Goal: Task Accomplishment & Management: Use online tool/utility

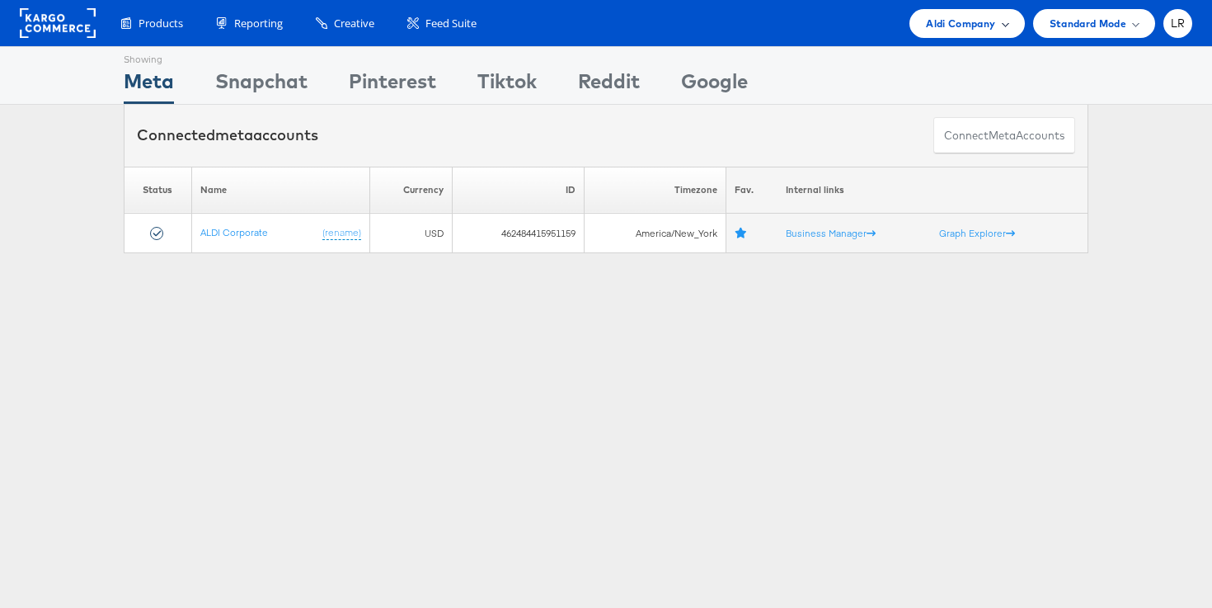
click at [967, 35] on div "Aldi Company" at bounding box center [967, 23] width 115 height 29
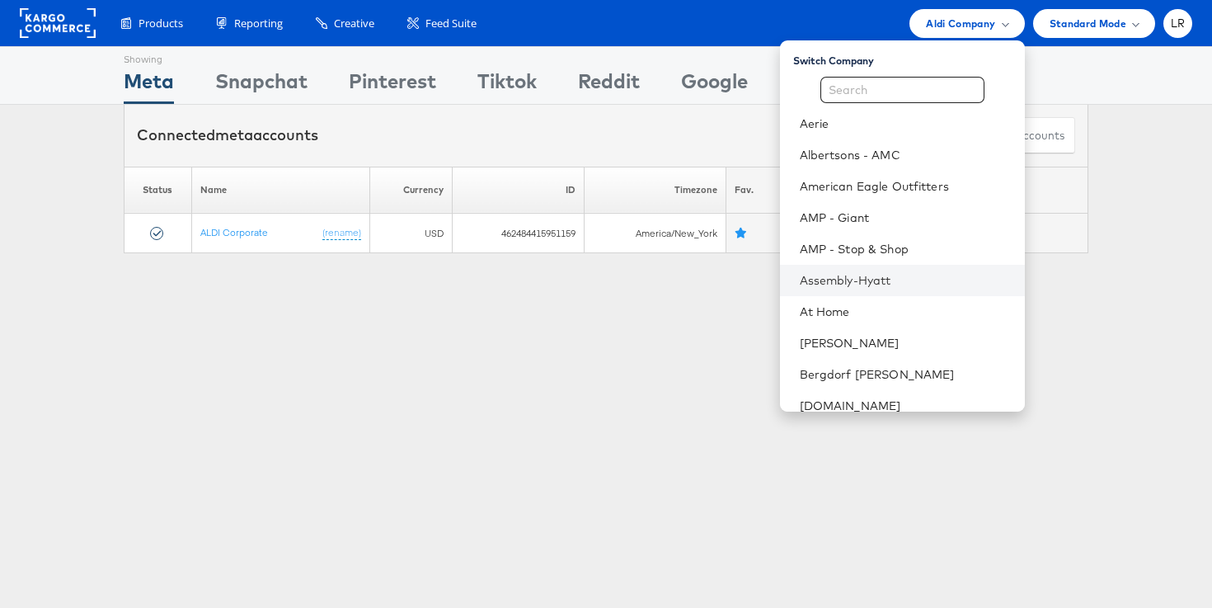
scroll to position [514, 0]
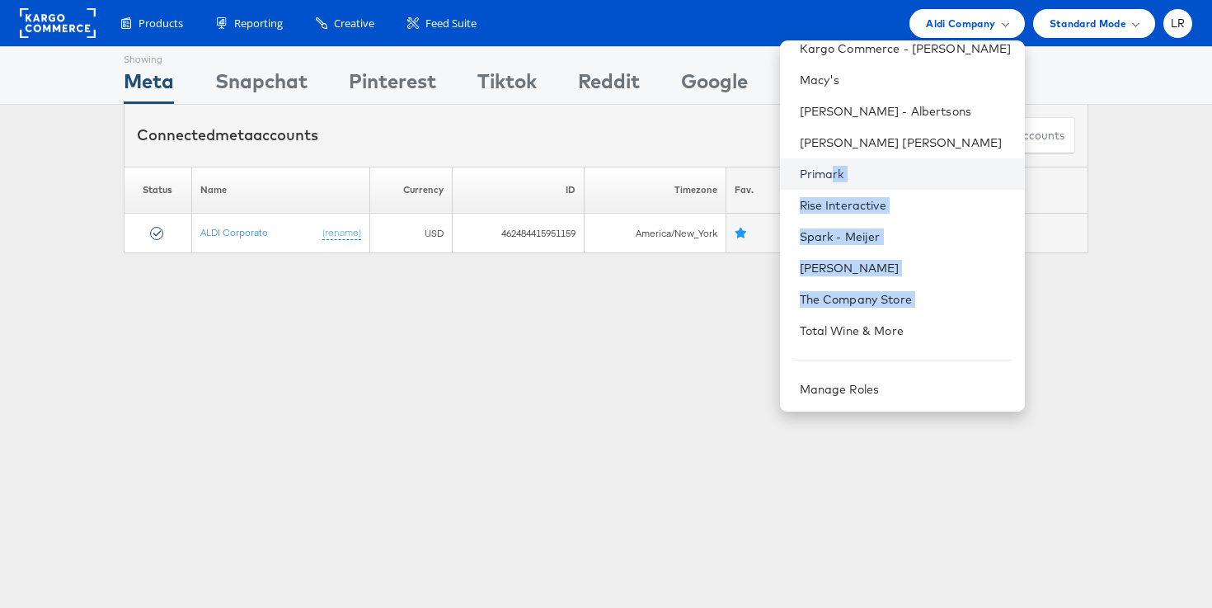
drag, startPoint x: 831, startPoint y: 316, endPoint x: 848, endPoint y: 179, distance: 138.0
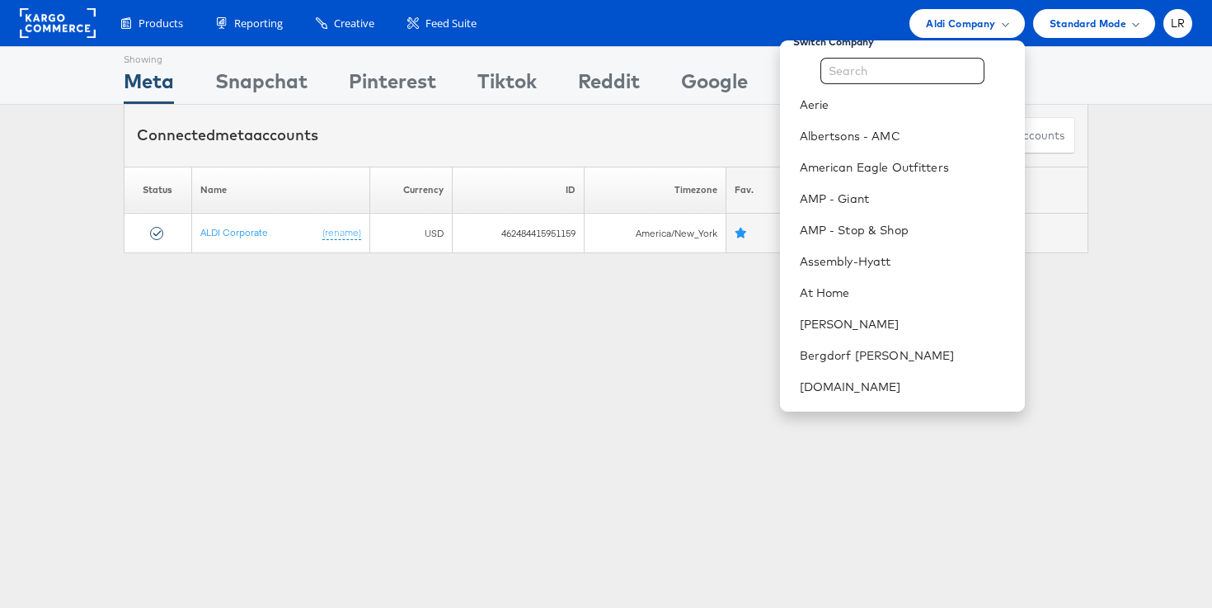
scroll to position [0, 0]
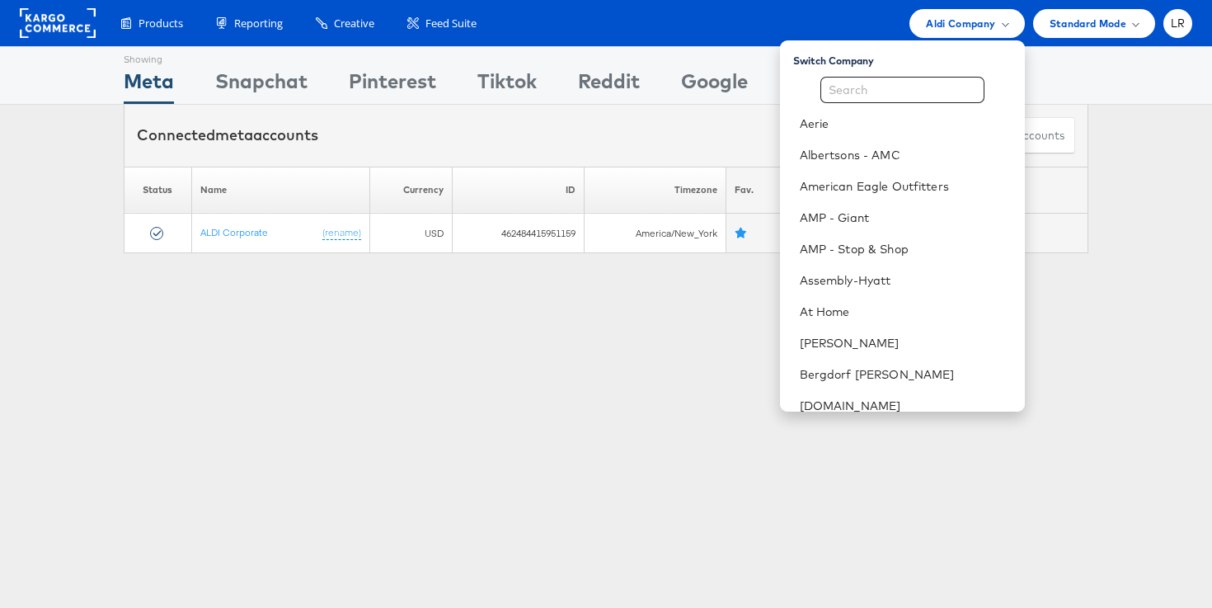
click at [987, 54] on div "Switch Company" at bounding box center [909, 57] width 232 height 21
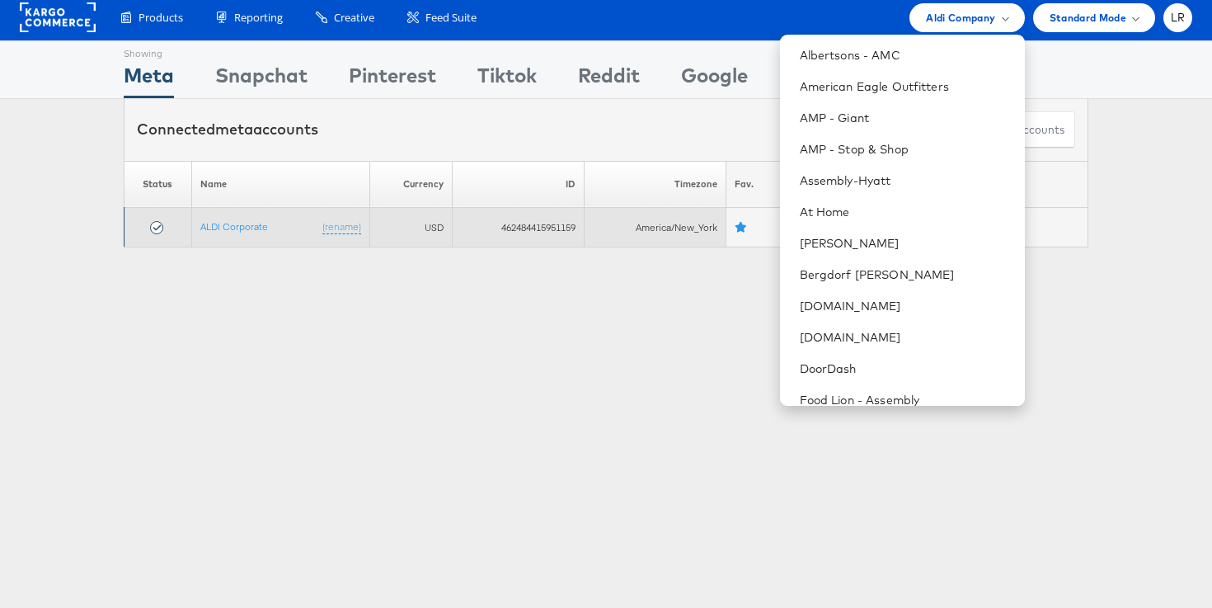
scroll to position [92, 0]
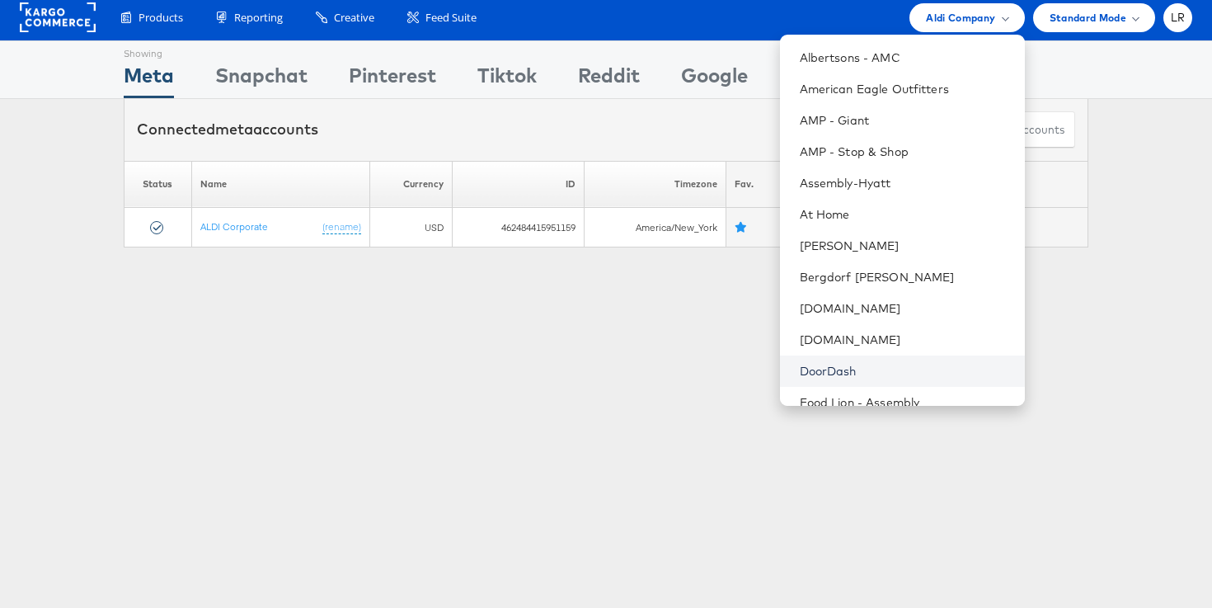
click at [845, 373] on link "DoorDash" at bounding box center [906, 371] width 212 height 16
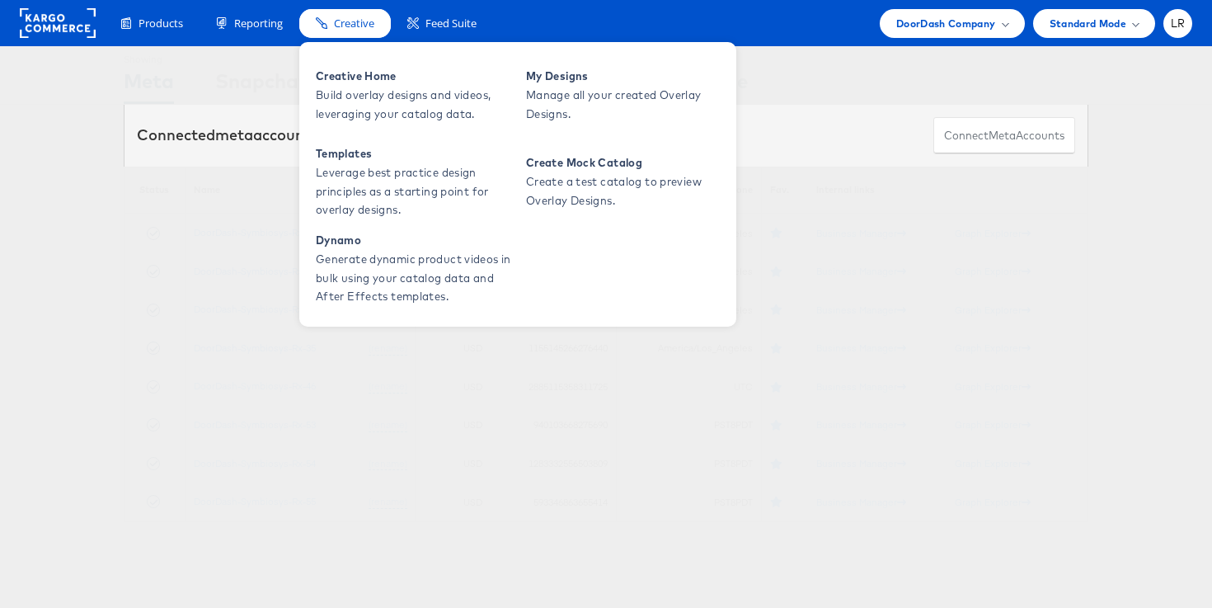
click at [341, 20] on span "Creative" at bounding box center [354, 24] width 40 height 16
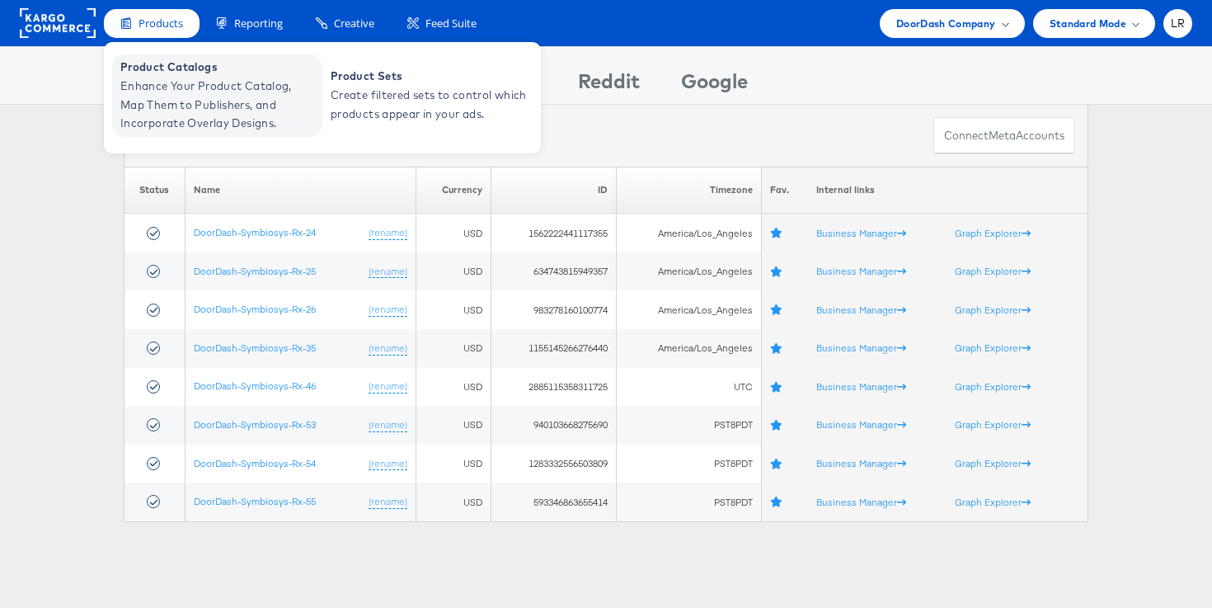
click at [183, 107] on span "Enhance Your Product Catalog, Map Them to Publishers, and Incorporate Overlay D…" at bounding box center [219, 105] width 198 height 56
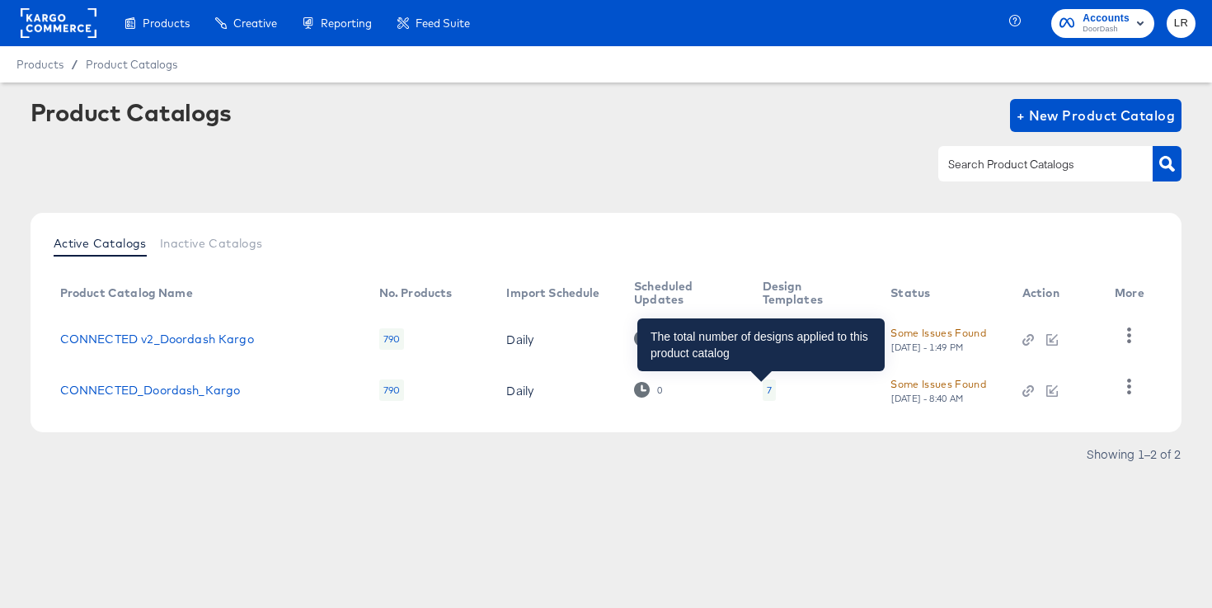
click at [767, 388] on div "7" at bounding box center [769, 390] width 5 height 13
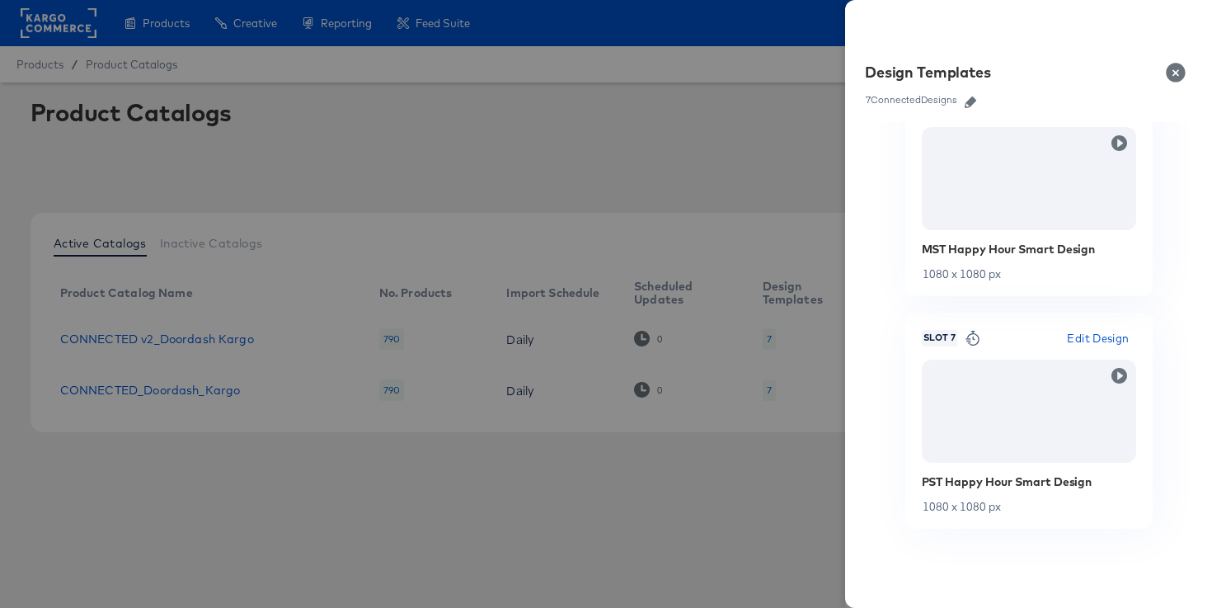
scroll to position [1460, 0]
click at [592, 150] on div at bounding box center [606, 304] width 1212 height 608
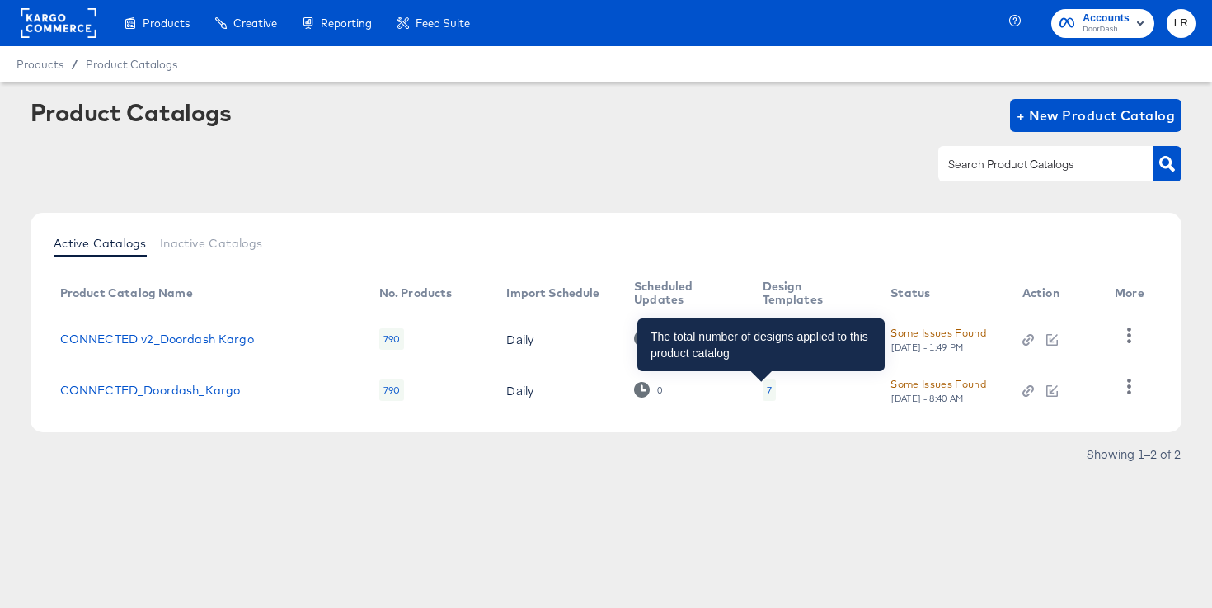
click at [767, 387] on div "7" at bounding box center [769, 390] width 5 height 13
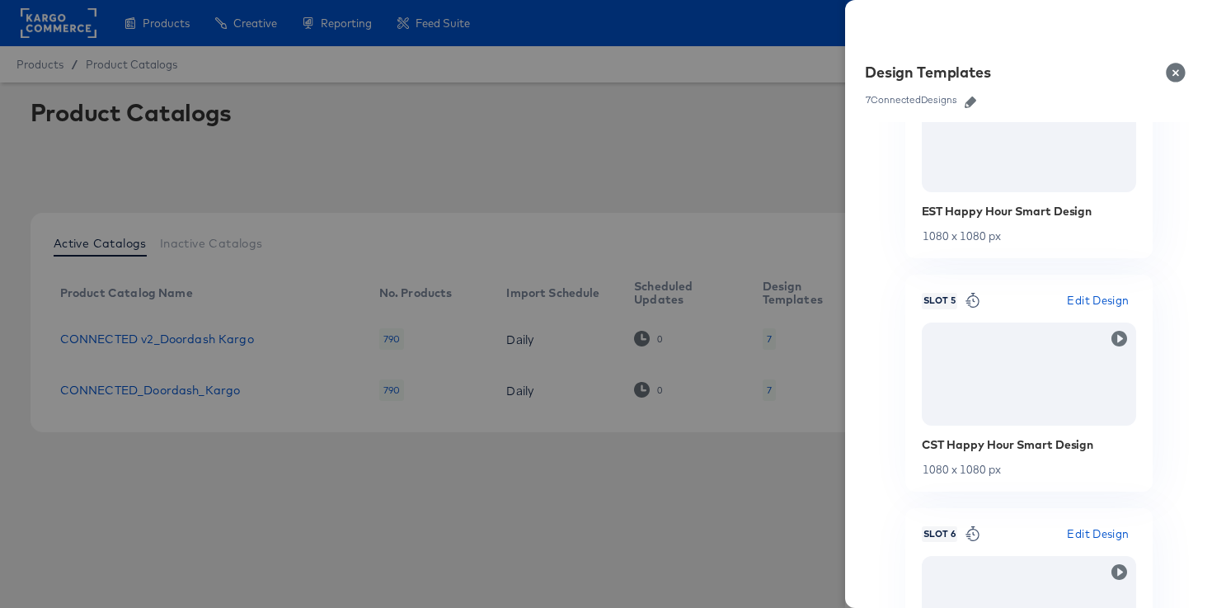
scroll to position [1034, 0]
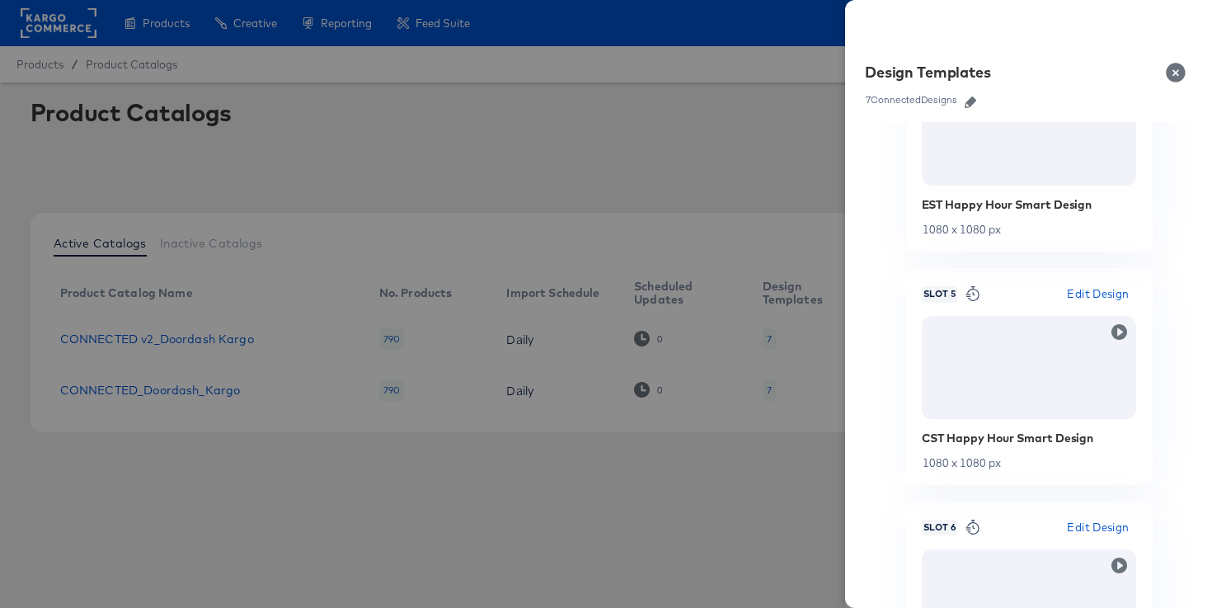
click at [990, 206] on div "EST Happy Hour Smart Design" at bounding box center [1029, 204] width 214 height 13
click at [692, 127] on div at bounding box center [606, 304] width 1212 height 608
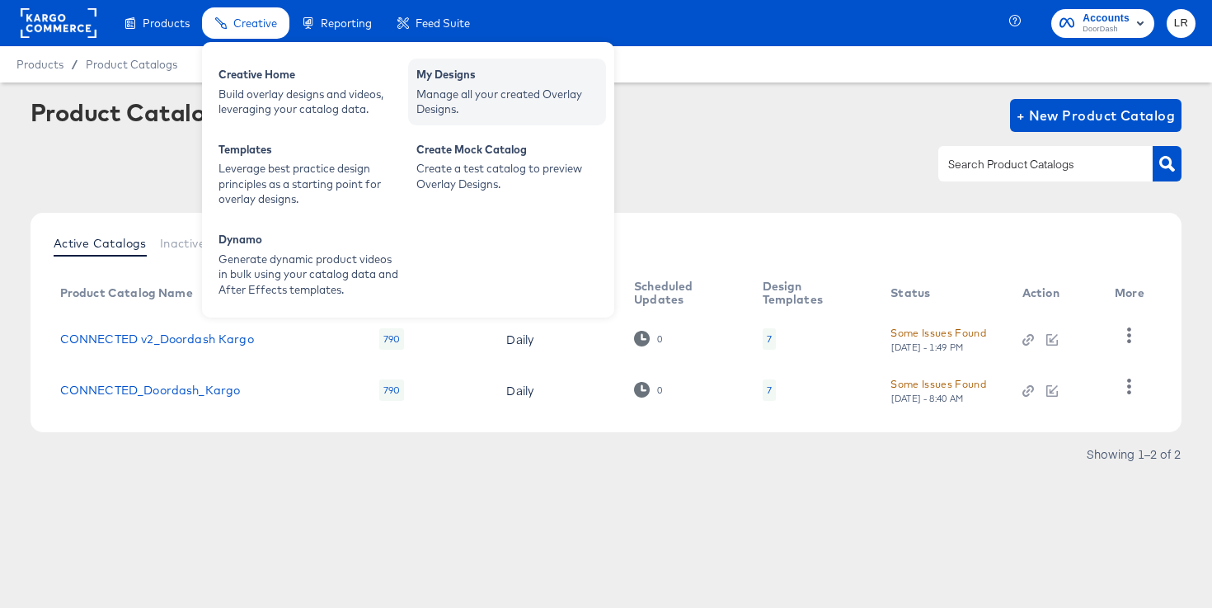
click at [501, 65] on div "My Designs Manage all your created Overlay Designs." at bounding box center [507, 92] width 198 height 67
click at [480, 107] on div "Manage all your created Overlay Designs." at bounding box center [507, 102] width 181 height 31
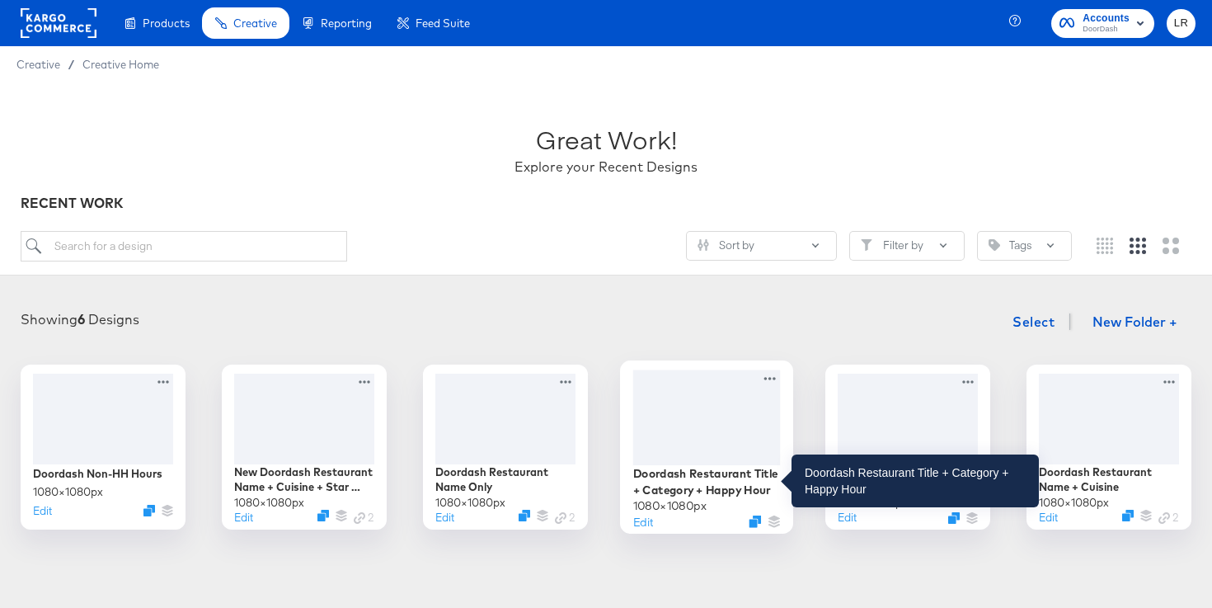
click at [691, 473] on div "Doordash Restaurant Title + Category + Happy Hour" at bounding box center [707, 481] width 148 height 32
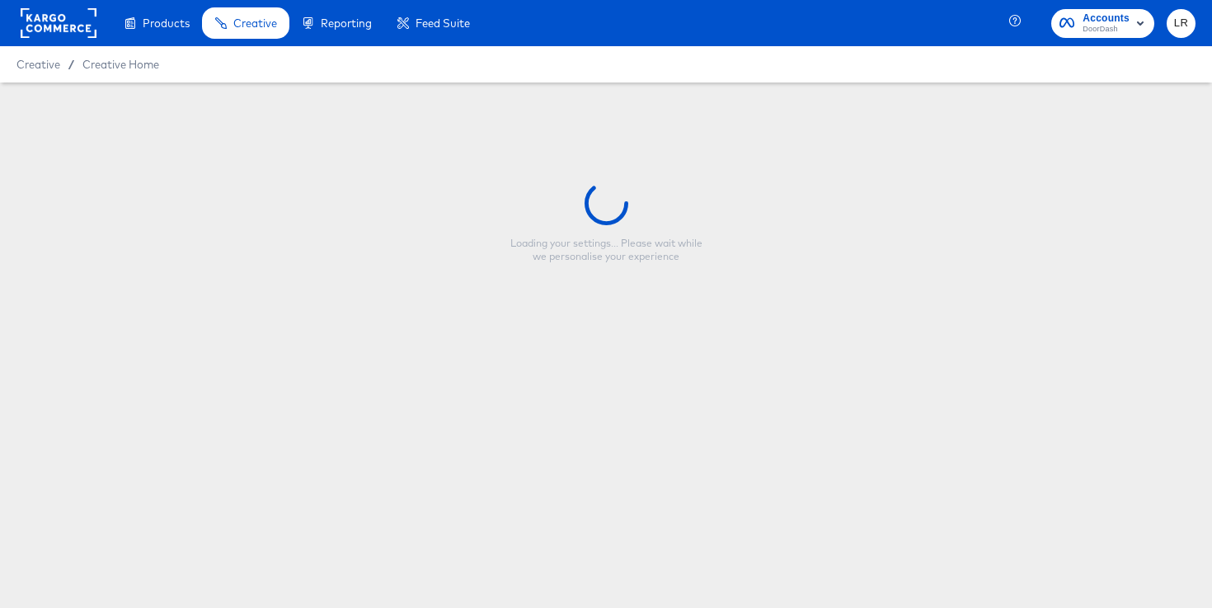
type input "Doordash Restaurant Title + Category + Happy Hour"
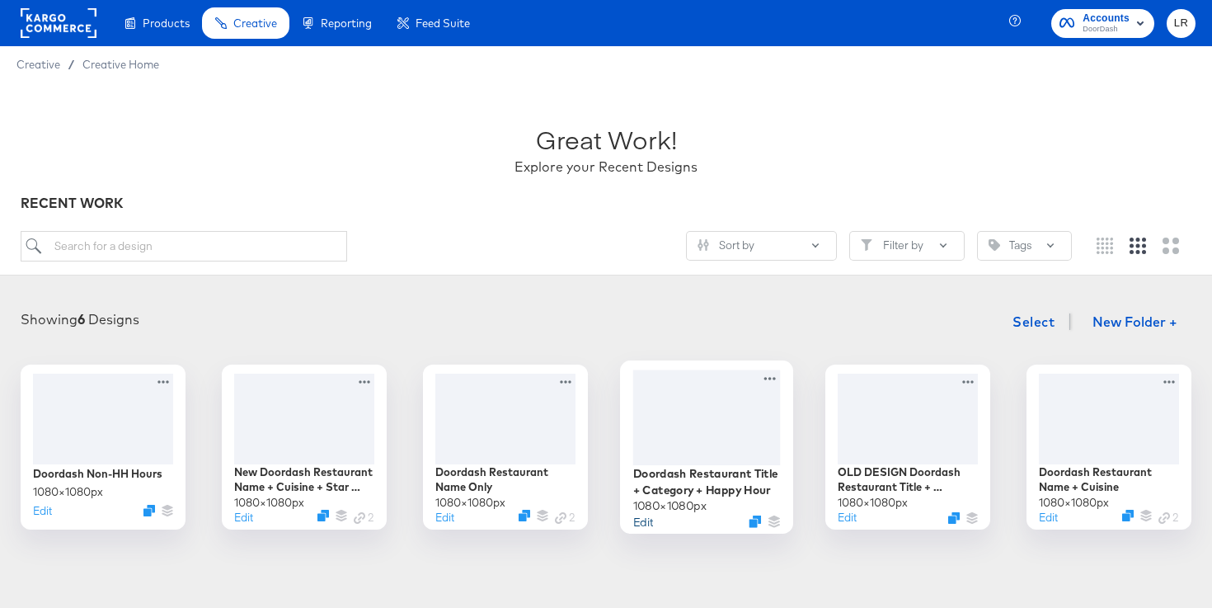
click at [643, 520] on button "Edit" at bounding box center [643, 521] width 20 height 16
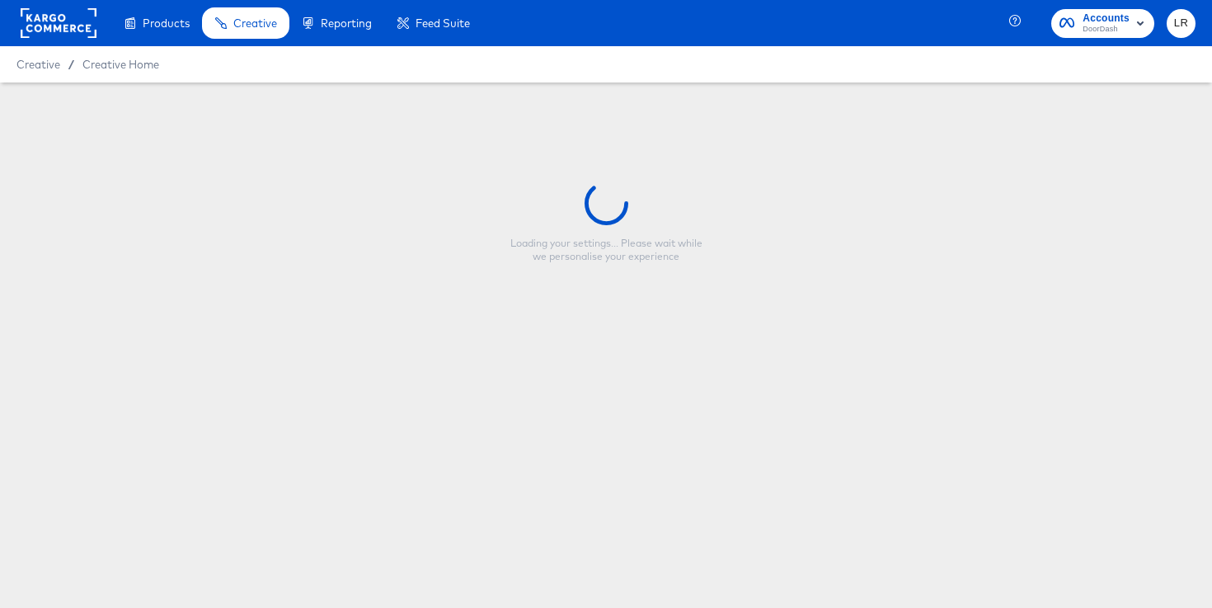
type input "Doordash Restaurant Title + Category + Happy Hour"
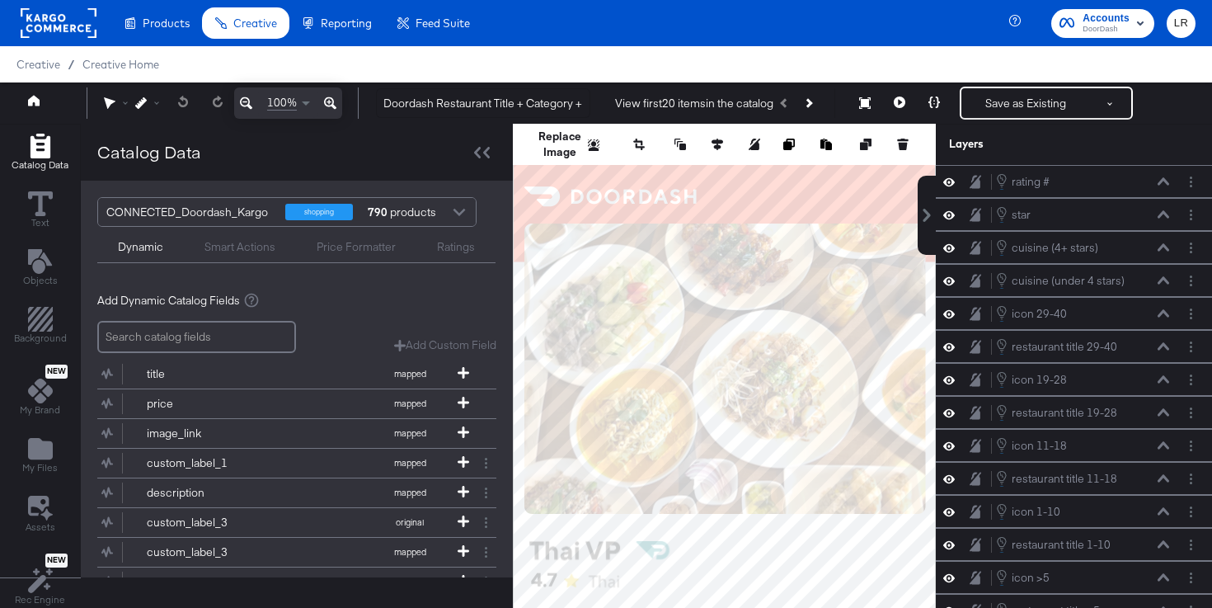
drag, startPoint x: 602, startPoint y: 107, endPoint x: 638, endPoint y: 123, distance: 38.8
click at [638, 123] on div "100% Doordash Restaurant Title + Category + Happy Hour View first 20 items in t…" at bounding box center [606, 102] width 1212 height 41
click at [603, 101] on div "View first 20 items in the catalog" at bounding box center [719, 103] width 233 height 30
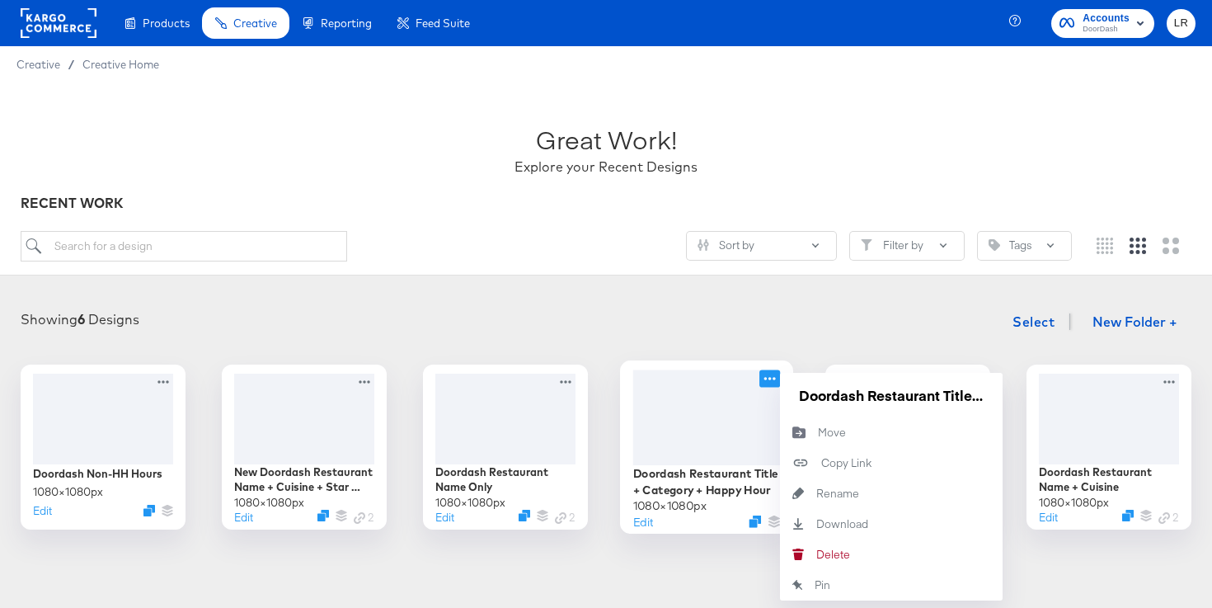
click at [770, 371] on icon at bounding box center [770, 378] width 21 height 17
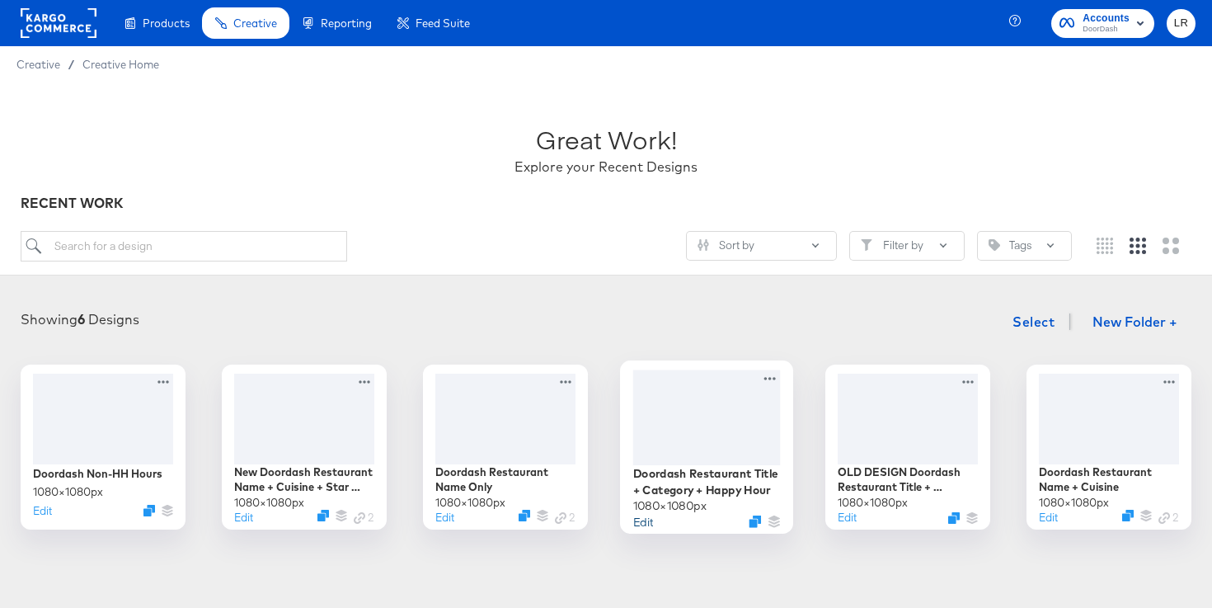
click at [643, 517] on button "Edit" at bounding box center [643, 521] width 20 height 16
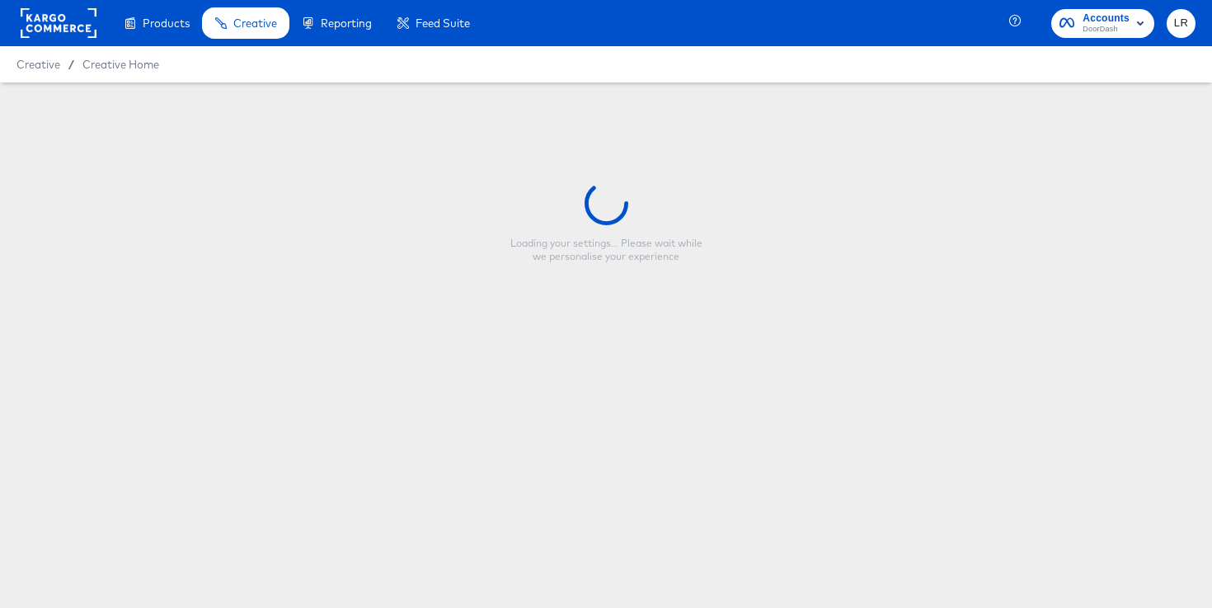
type input "Doordash Restaurant Title + Category + Happy Hour"
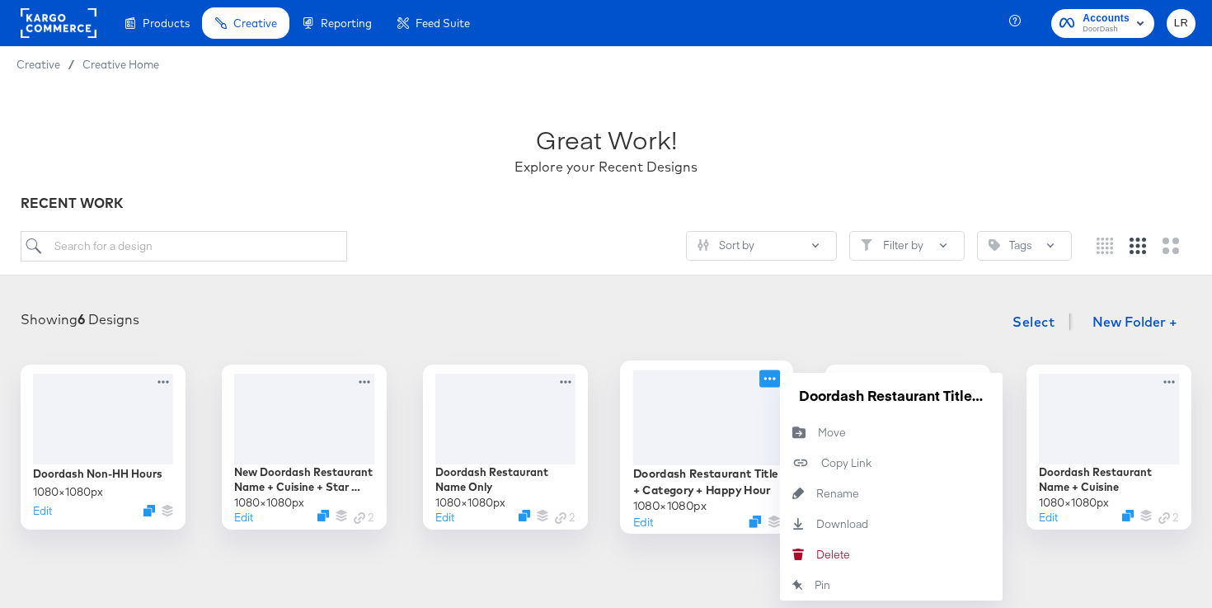
click at [772, 375] on icon at bounding box center [770, 378] width 21 height 17
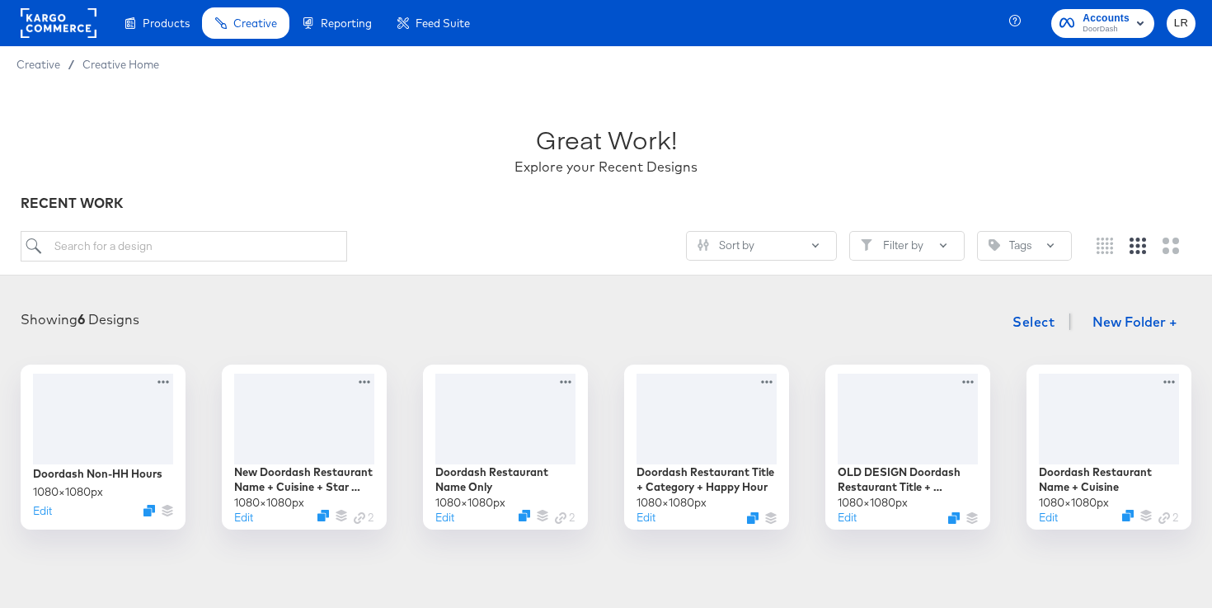
click at [680, 300] on div "Showing 6 Designs Select New Folder + Doordash Non-HH Hours 1080 × 1080 px Edit…" at bounding box center [606, 417] width 1212 height 257
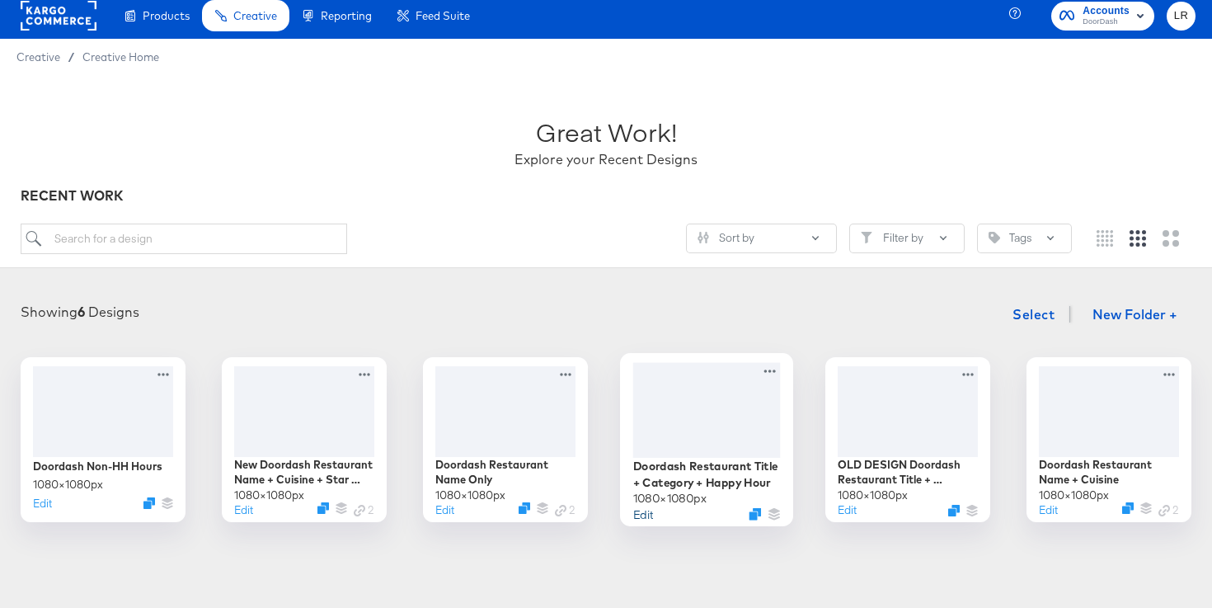
scroll to position [8, 0]
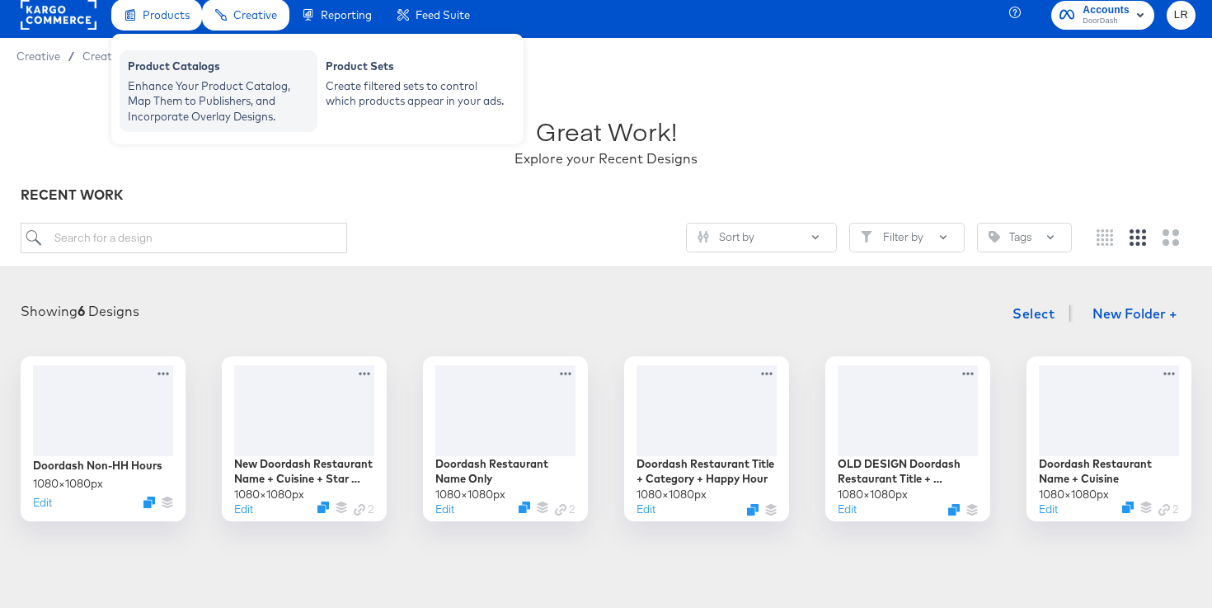
click at [158, 84] on div "Enhance Your Product Catalog, Map Them to Publishers, and Incorporate Overlay D…" at bounding box center [218, 101] width 181 height 46
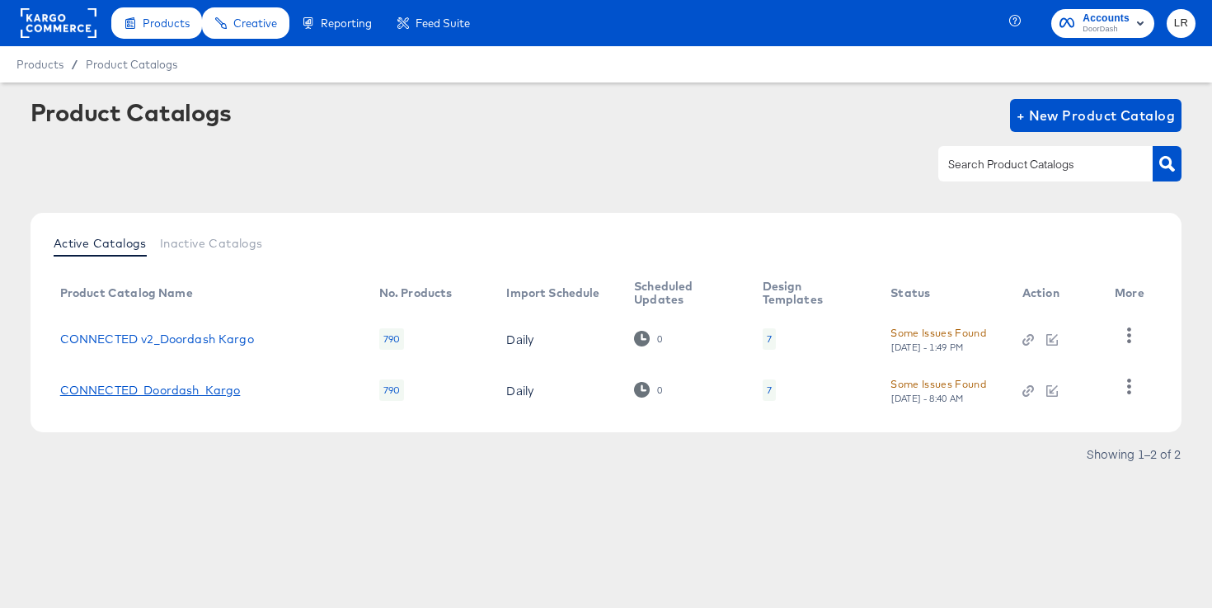
click at [194, 388] on link "CONNECTED_Doordash_Kargo" at bounding box center [150, 390] width 181 height 13
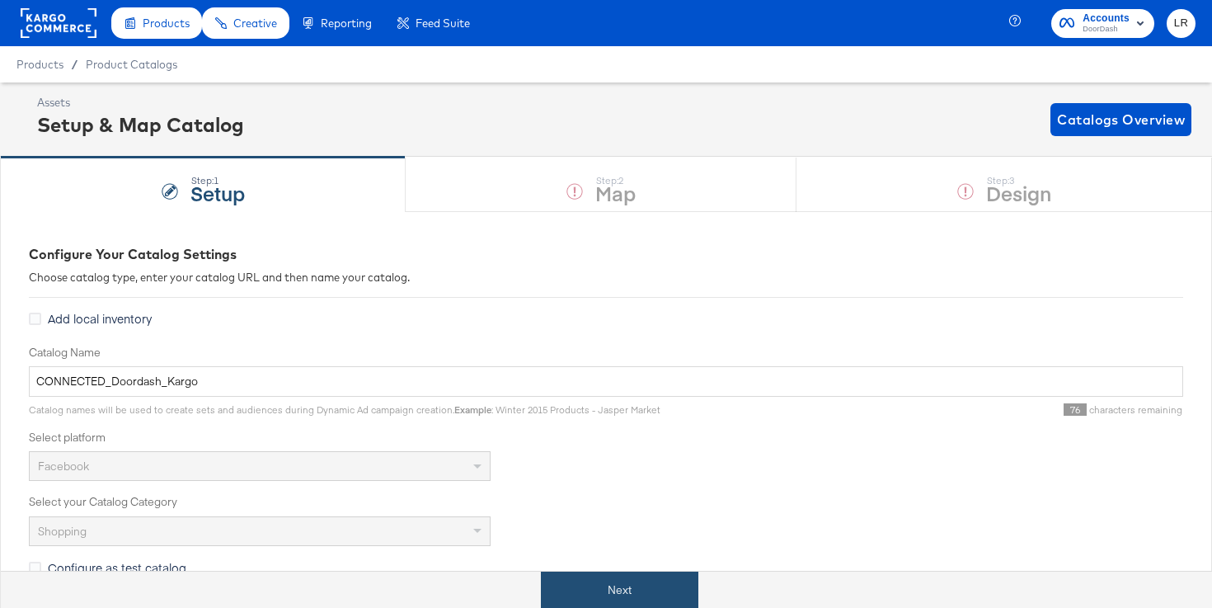
click at [607, 585] on button "Next" at bounding box center [620, 590] width 158 height 37
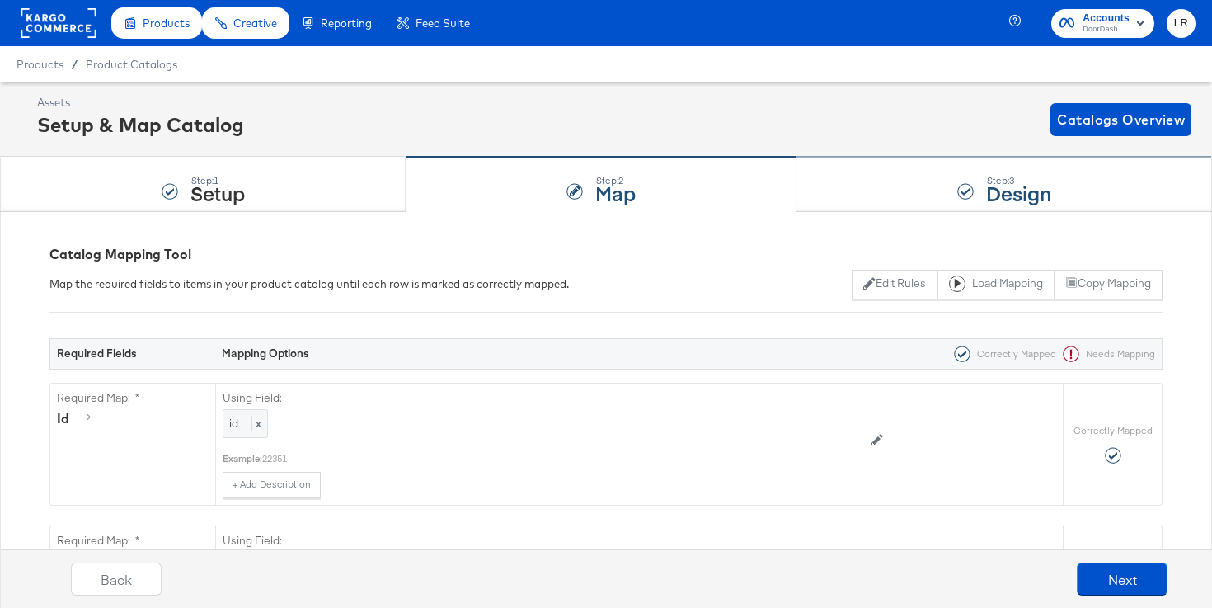
click at [909, 181] on div "Step: 3 Design" at bounding box center [1005, 185] width 416 height 54
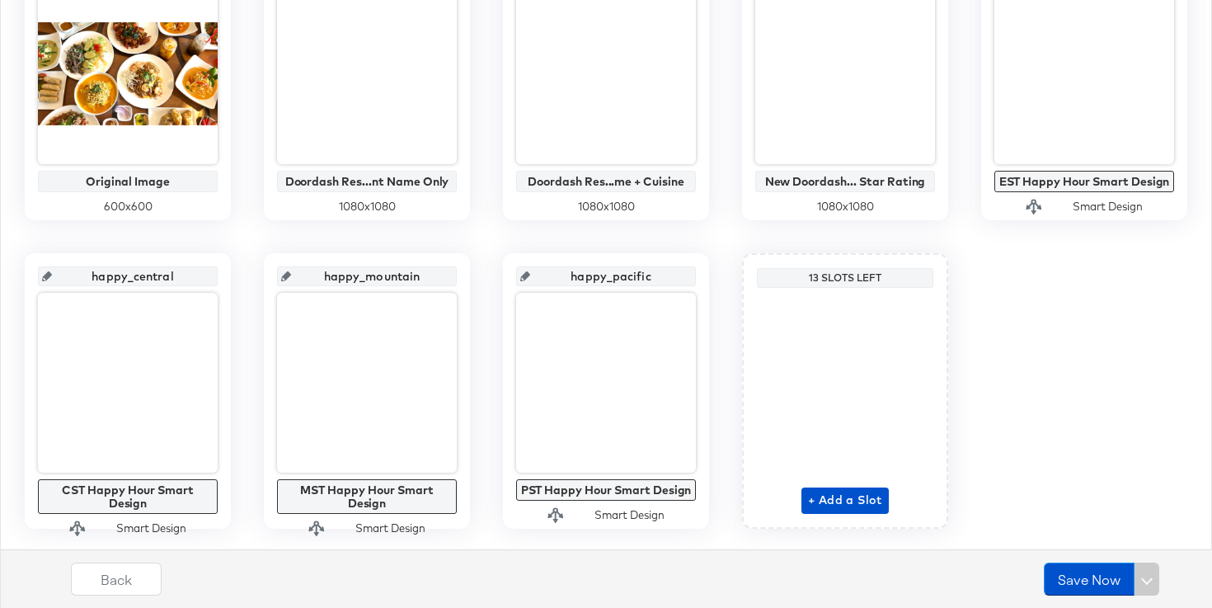
scroll to position [487, 0]
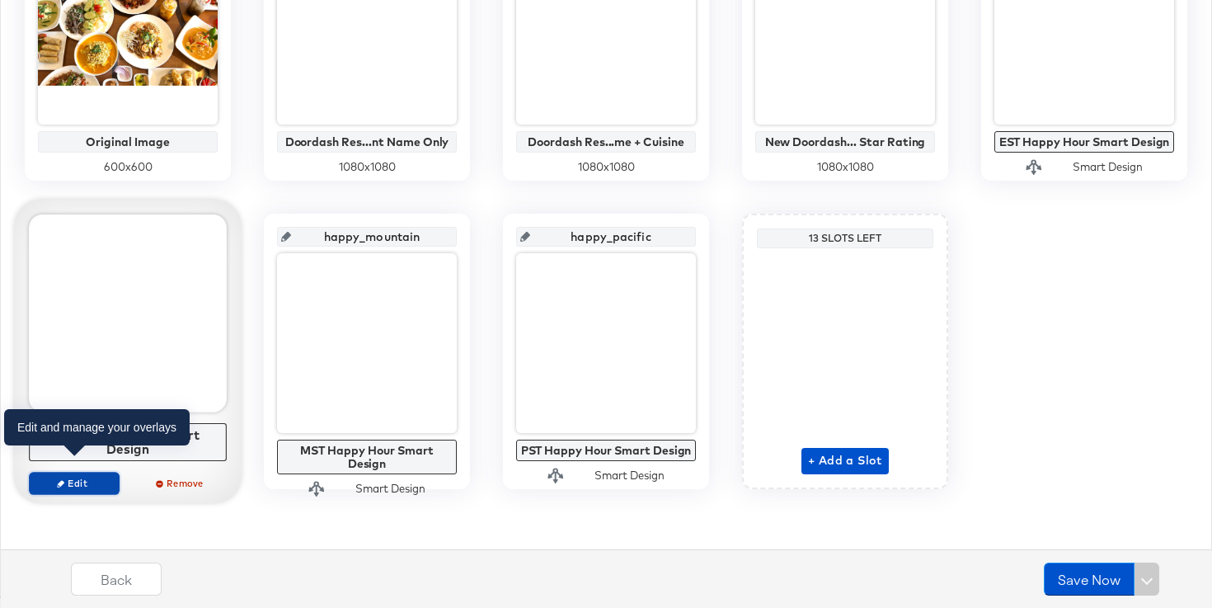
click at [69, 477] on span "Edit" at bounding box center [74, 483] width 76 height 12
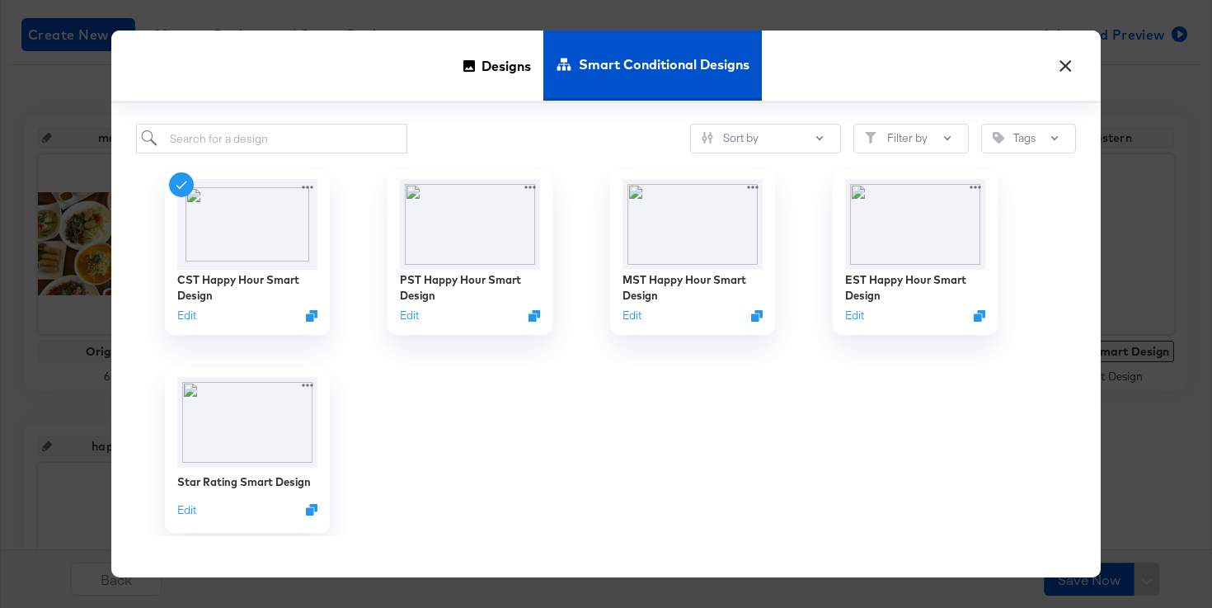
scroll to position [257, 0]
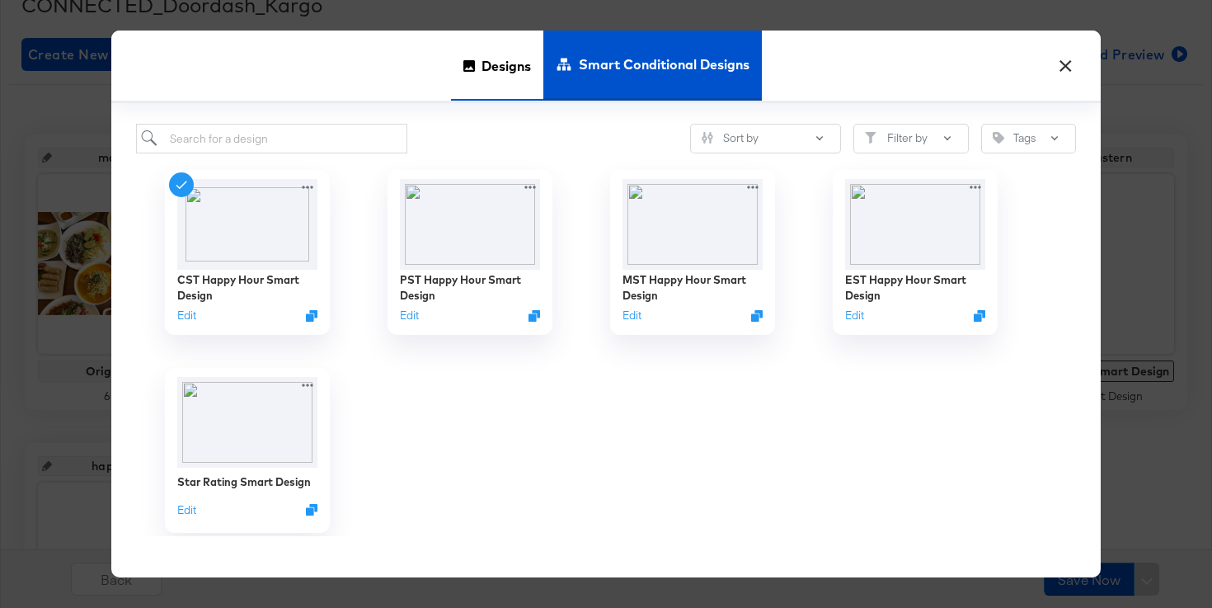
click at [492, 69] on span "Designs" at bounding box center [506, 65] width 49 height 73
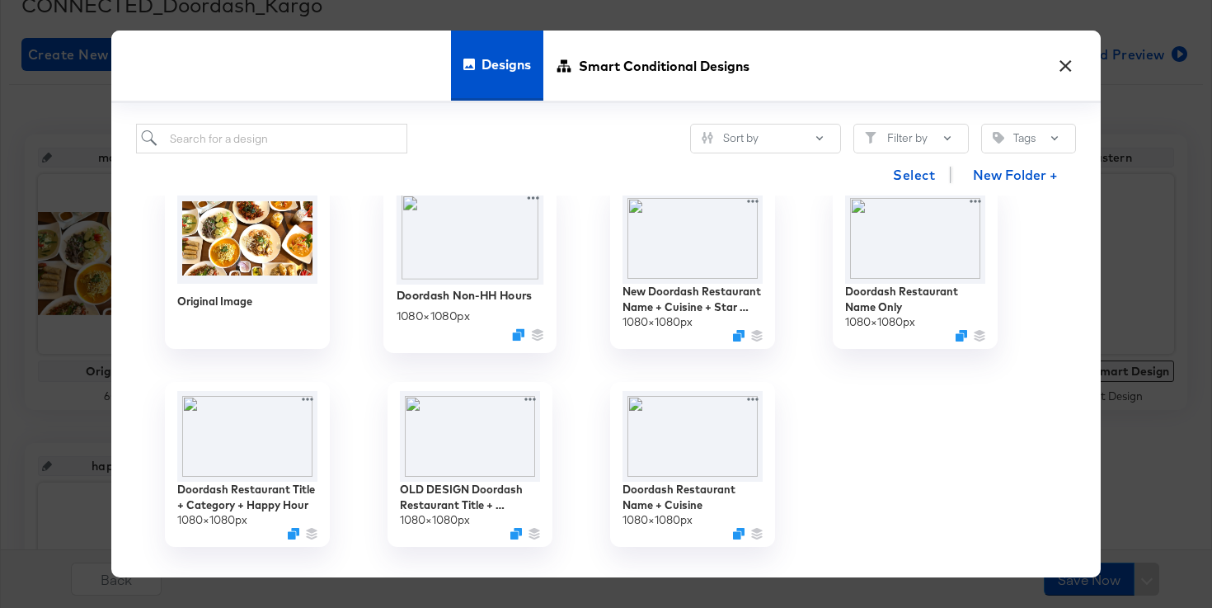
scroll to position [30, 0]
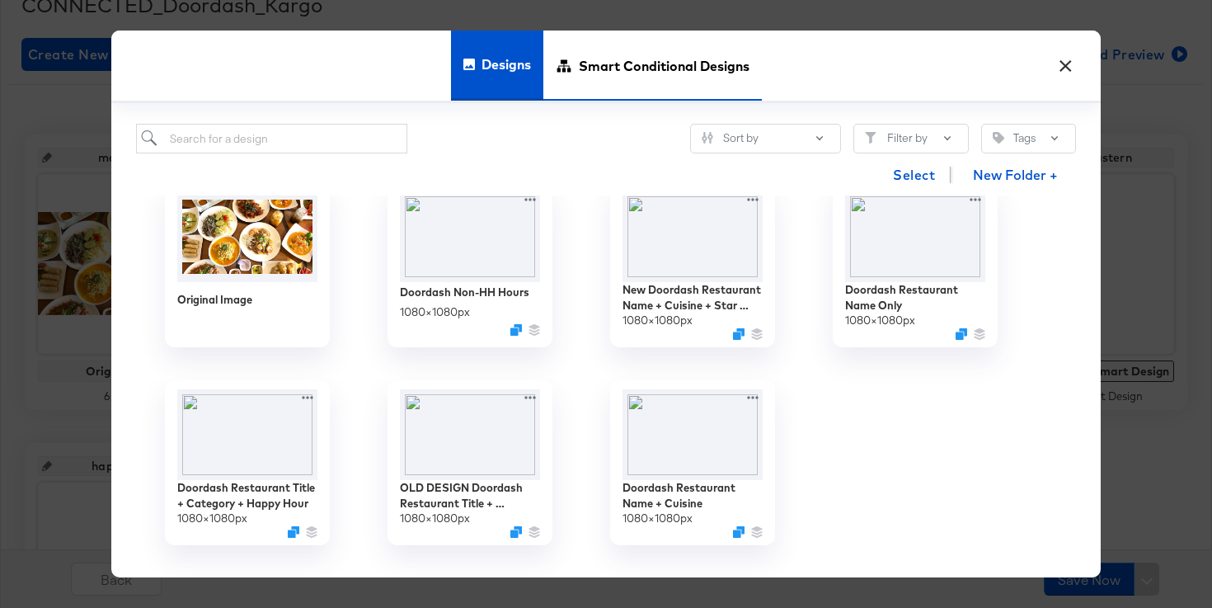
click at [665, 54] on span "Smart Conditional Designs" at bounding box center [664, 65] width 171 height 73
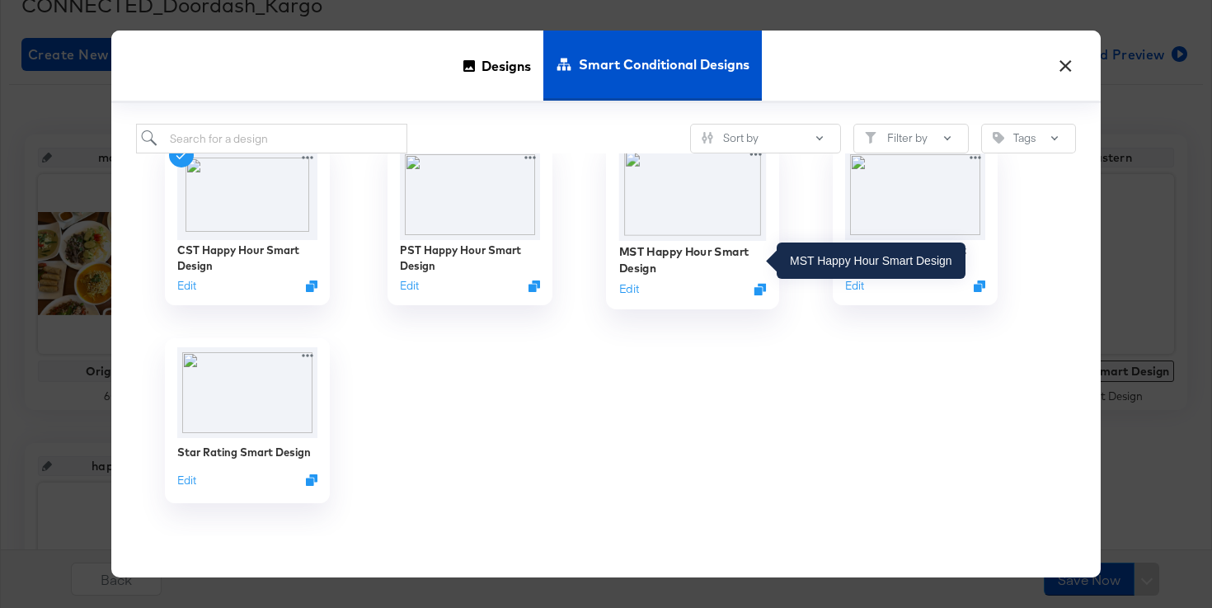
click at [667, 255] on div "MST Happy Hour Smart Design" at bounding box center [693, 260] width 148 height 32
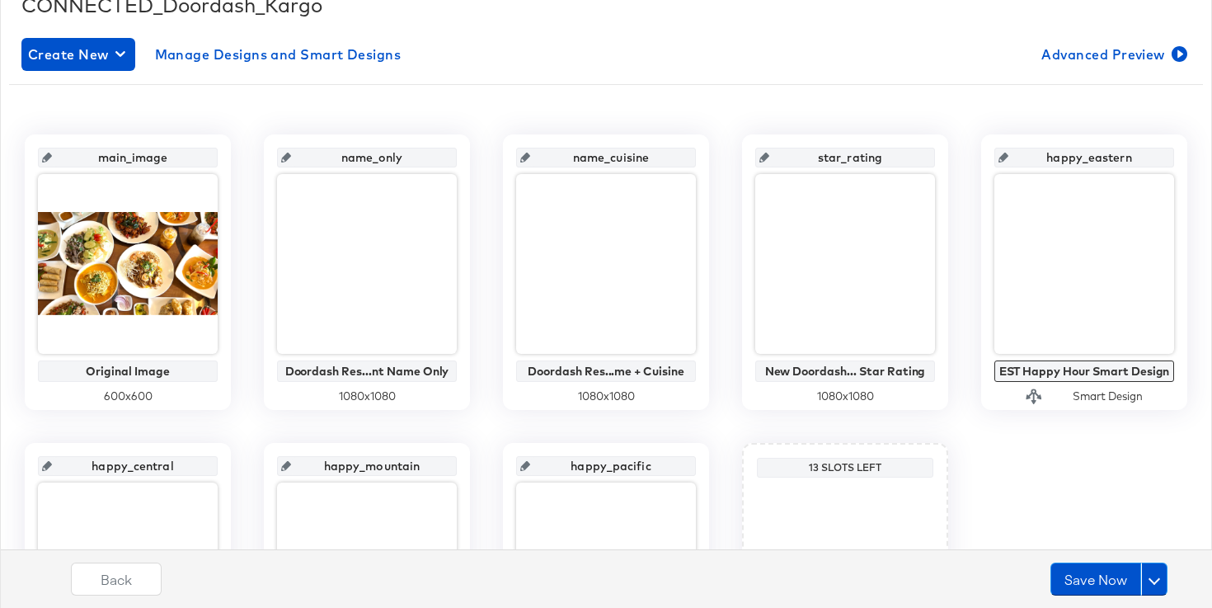
scroll to position [487, 0]
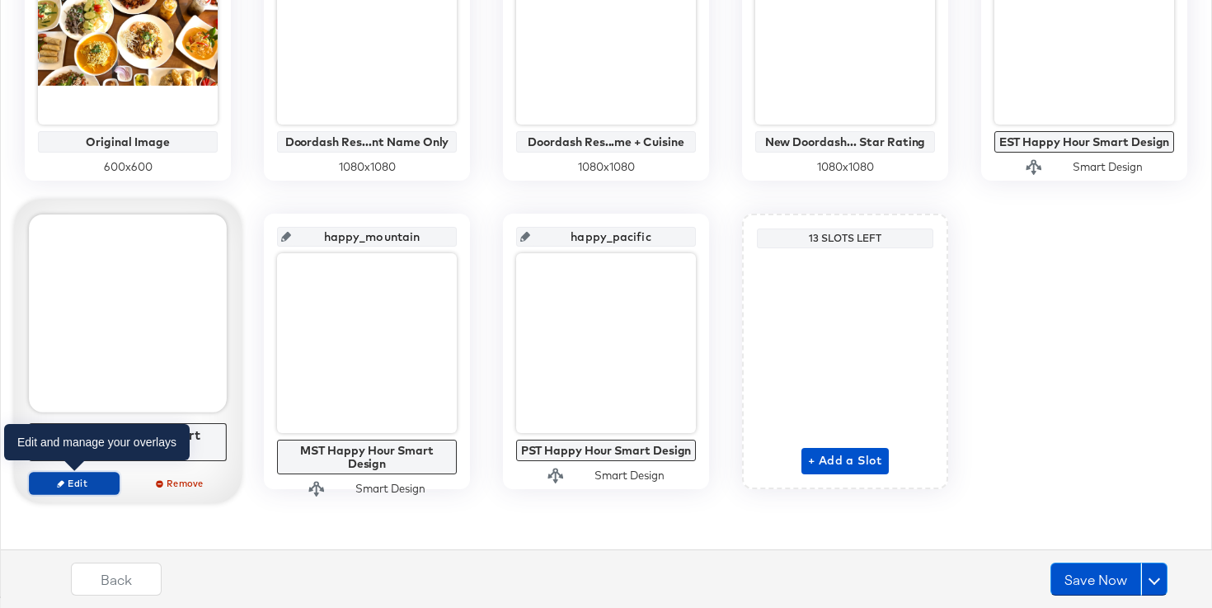
click at [69, 488] on button "Edit" at bounding box center [74, 483] width 91 height 23
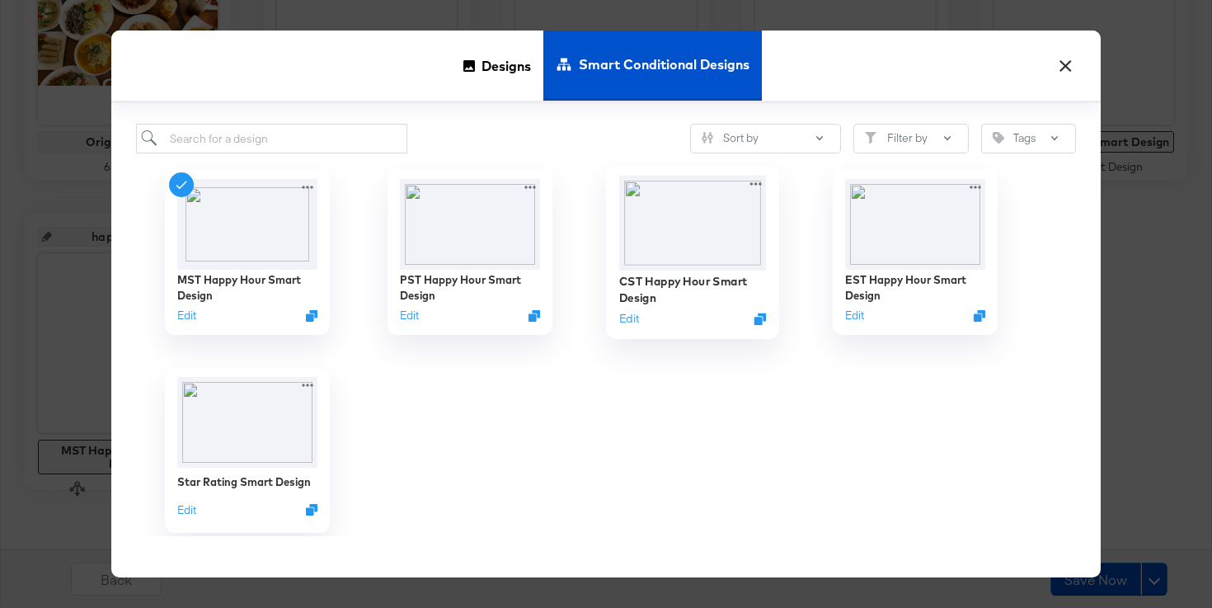
scroll to position [478, 0]
click at [625, 326] on button "Edit" at bounding box center [629, 319] width 20 height 16
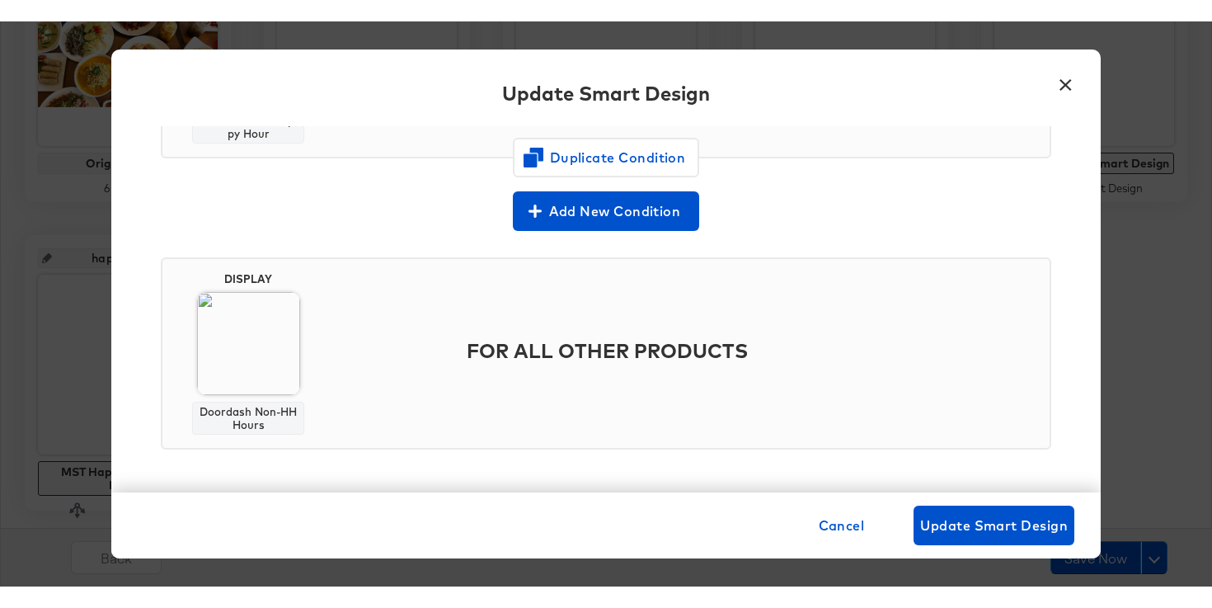
scroll to position [255, 0]
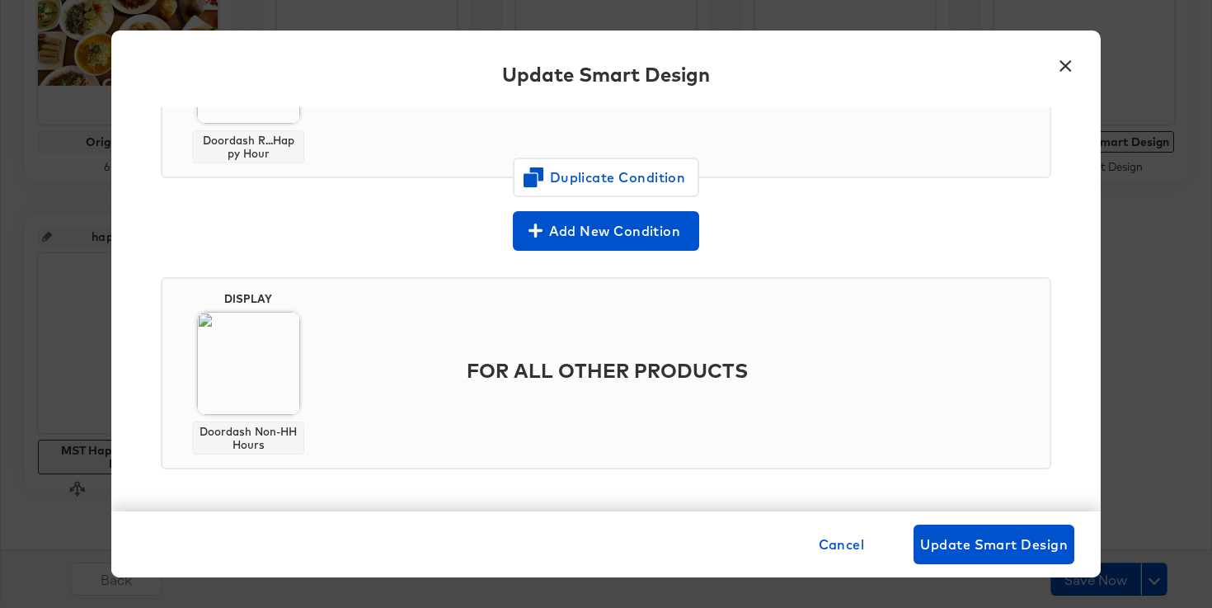
click at [1070, 71] on button "×" at bounding box center [1066, 62] width 30 height 30
